Goal: Task Accomplishment & Management: Manage account settings

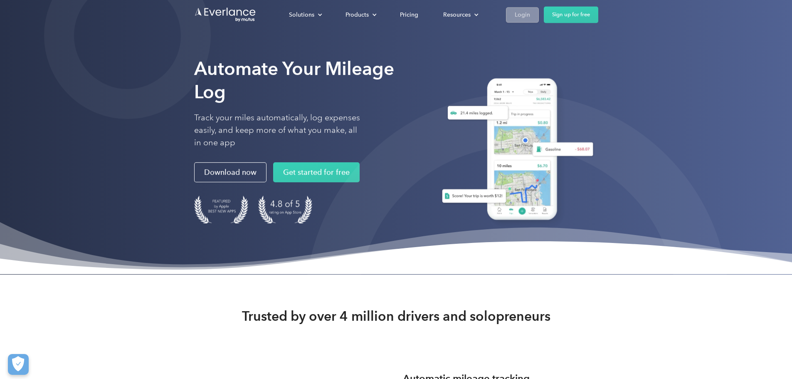
click at [539, 13] on link "Login" at bounding box center [522, 14] width 33 height 15
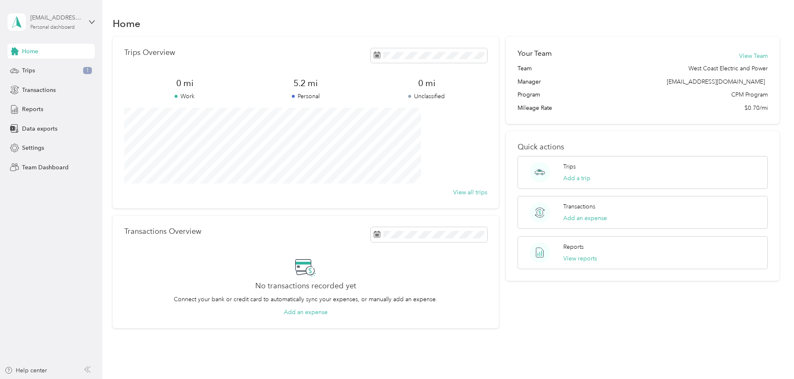
click at [62, 13] on div "[EMAIL_ADDRESS][DOMAIN_NAME]" at bounding box center [56, 17] width 52 height 9
click at [60, 62] on div "Team dashboard" at bounding box center [94, 66] width 163 height 15
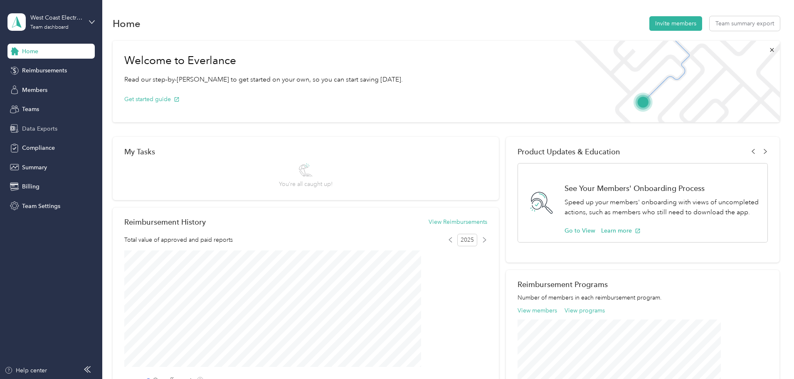
click at [35, 131] on span "Data Exports" at bounding box center [39, 128] width 35 height 9
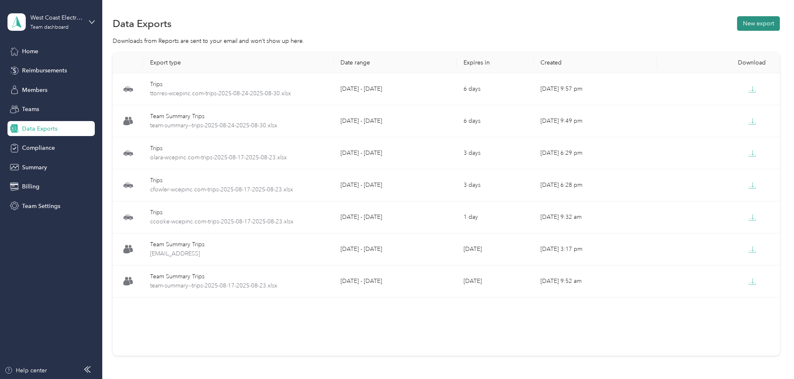
click at [737, 27] on button "New export" at bounding box center [758, 23] width 43 height 15
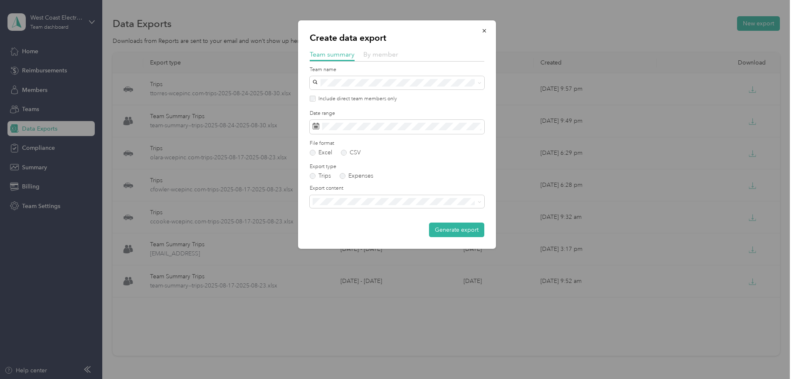
click at [379, 51] on span "By member" at bounding box center [381, 54] width 35 height 8
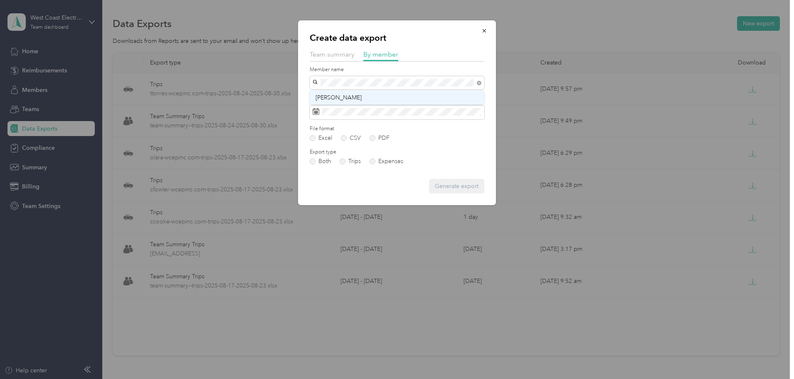
click at [358, 93] on div "[PERSON_NAME]" at bounding box center [397, 97] width 163 height 9
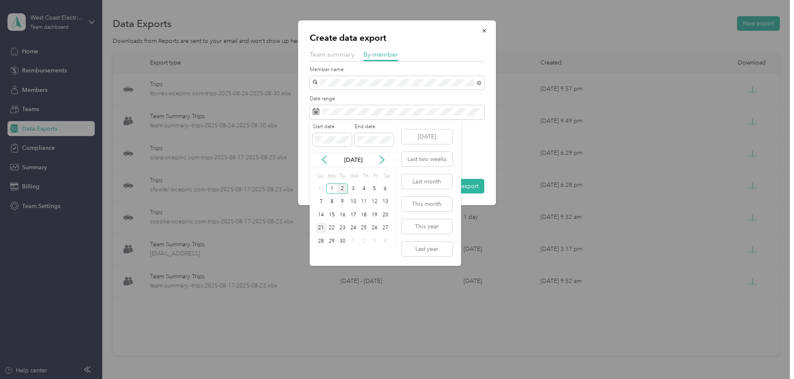
click at [321, 231] on div "21" at bounding box center [321, 228] width 11 height 10
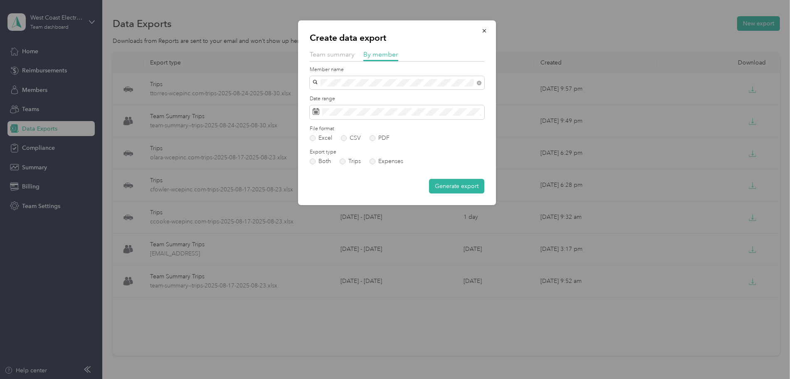
click at [421, 104] on div "Date range" at bounding box center [397, 107] width 175 height 24
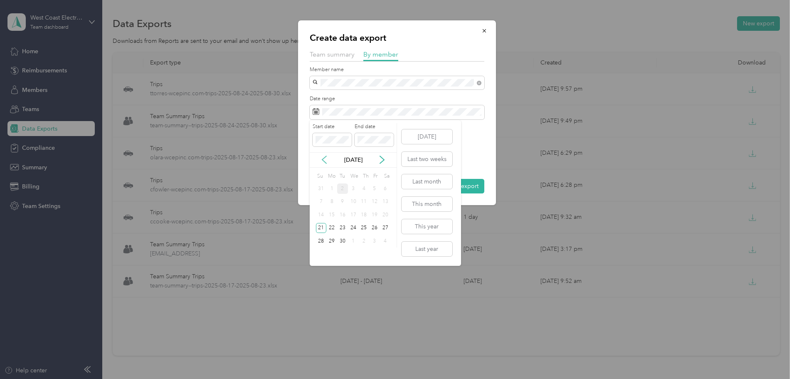
click at [323, 158] on icon at bounding box center [324, 160] width 8 height 8
click at [323, 246] on div "24" at bounding box center [321, 241] width 11 height 13
click at [433, 131] on button "[DATE]" at bounding box center [427, 136] width 51 height 15
click at [324, 160] on icon at bounding box center [324, 160] width 8 height 8
click at [323, 243] on div "24" at bounding box center [321, 241] width 11 height 10
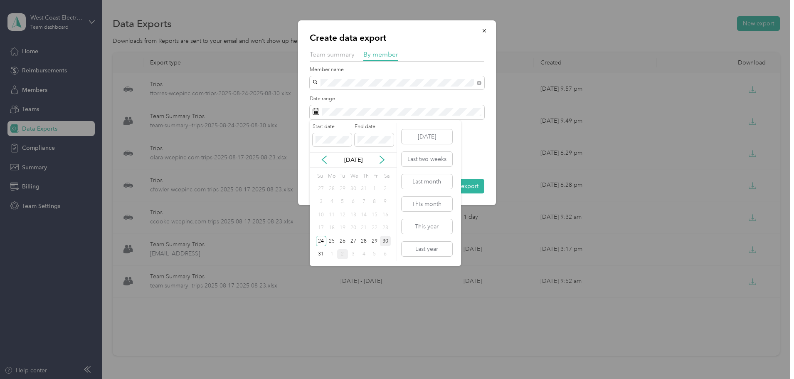
click at [387, 242] on div "30" at bounding box center [385, 241] width 11 height 10
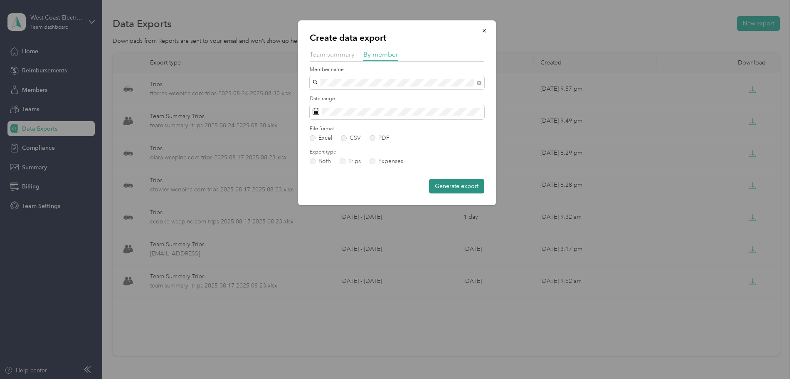
click at [472, 184] on button "Generate export" at bounding box center [456, 186] width 55 height 15
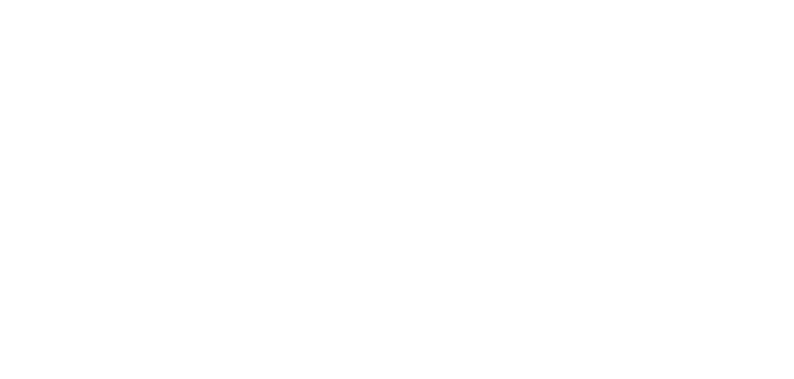
click at [689, 88] on html at bounding box center [395, 189] width 790 height 379
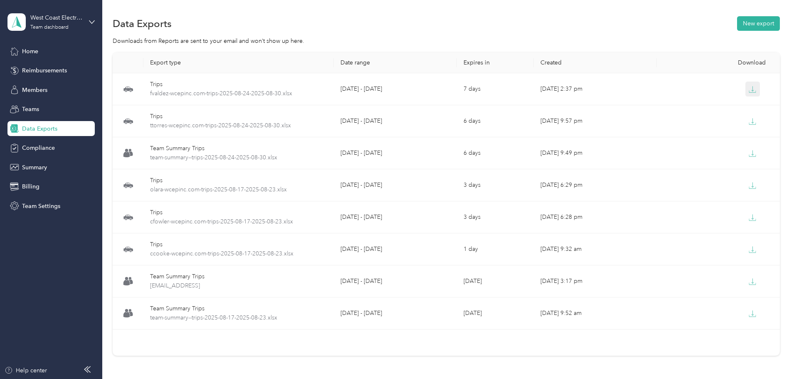
click at [749, 91] on icon "button" at bounding box center [752, 89] width 7 height 7
click at [55, 94] on div "Members" at bounding box center [50, 89] width 87 height 15
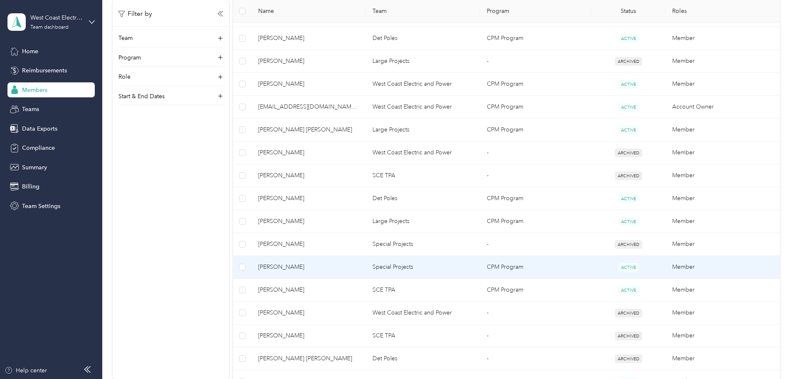
scroll to position [291, 0]
